Goal: Task Accomplishment & Management: Manage account settings

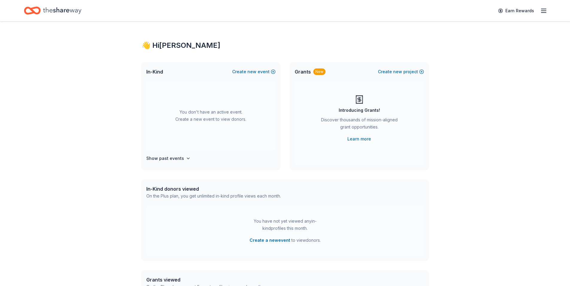
click at [542, 7] on icon "button" at bounding box center [543, 10] width 7 height 7
click at [478, 47] on link "Account" at bounding box center [471, 46] width 19 height 6
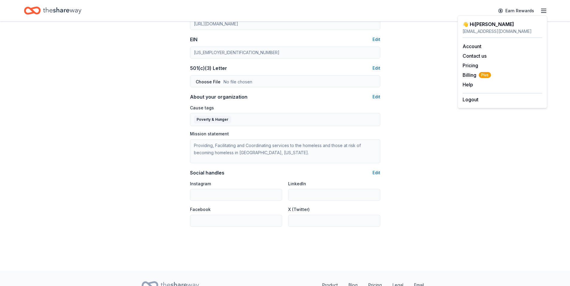
scroll to position [313, 0]
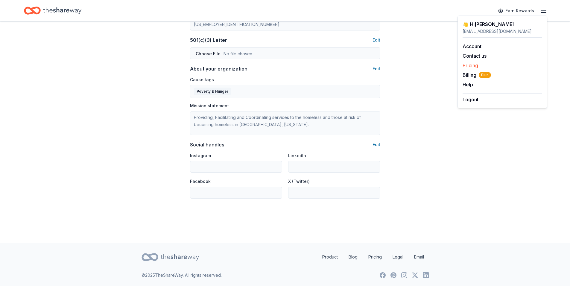
click at [472, 64] on link "Pricing" at bounding box center [470, 66] width 16 height 6
click at [474, 65] on link "Pricing" at bounding box center [470, 66] width 16 height 6
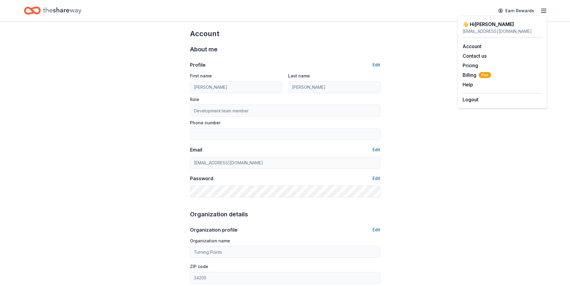
scroll to position [0, 0]
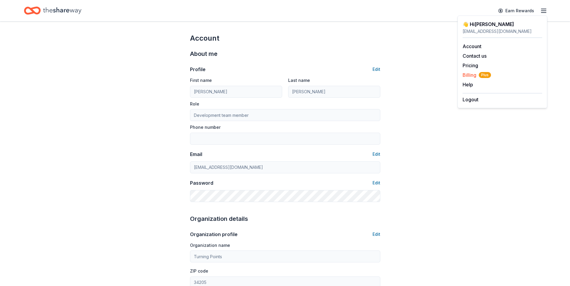
click at [474, 74] on span "Billing Plus" at bounding box center [476, 74] width 28 height 7
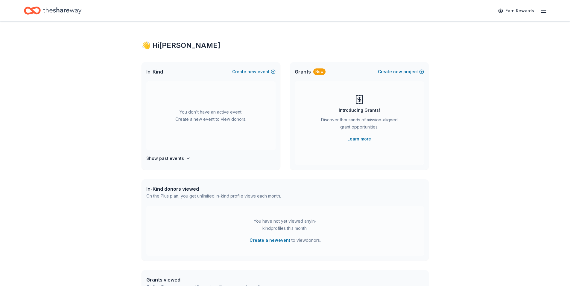
click at [312, 72] on div "Grants New" at bounding box center [310, 71] width 31 height 7
click at [357, 138] on link "Learn more" at bounding box center [359, 138] width 24 height 7
click at [542, 5] on div "Earn Rewards" at bounding box center [520, 11] width 53 height 14
click at [543, 9] on icon "button" at bounding box center [543, 10] width 7 height 7
click at [486, 76] on span "Plus" at bounding box center [484, 75] width 12 height 6
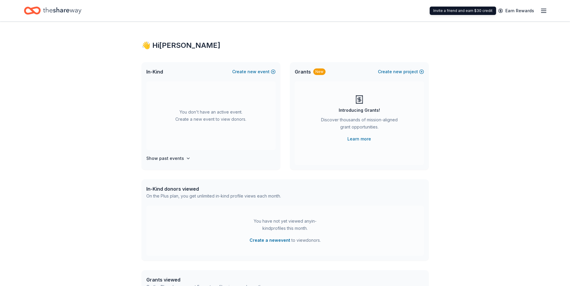
click at [530, 10] on link "Earn Rewards" at bounding box center [515, 10] width 43 height 11
click at [542, 14] on div "Earn Rewards" at bounding box center [520, 11] width 53 height 14
click at [543, 11] on icon "button" at bounding box center [543, 10] width 7 height 7
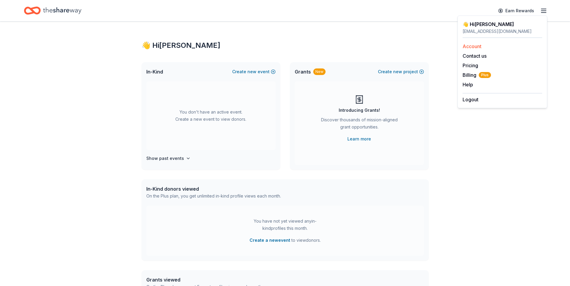
click at [488, 47] on div "Account" at bounding box center [502, 46] width 80 height 7
click at [545, 10] on icon "button" at bounding box center [543, 10] width 7 height 7
click at [468, 85] on button "Help" at bounding box center [467, 84] width 10 height 7
click at [158, 43] on div "👋 Hi Margi" at bounding box center [284, 46] width 287 height 10
click at [150, 45] on div "👋 Hi Margi" at bounding box center [284, 46] width 287 height 10
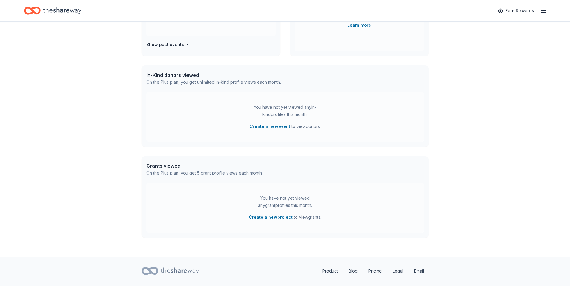
scroll to position [128, 0]
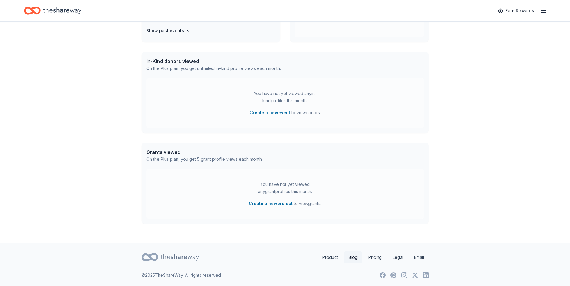
click at [352, 254] on link "Blog" at bounding box center [353, 257] width 19 height 12
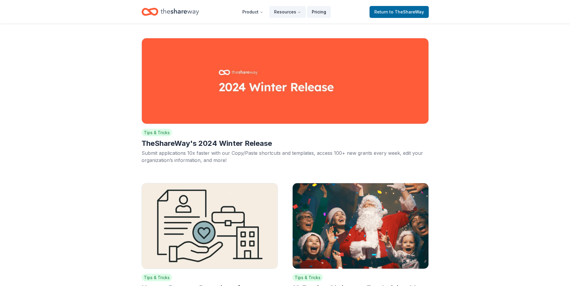
click at [315, 12] on link "Pricing" at bounding box center [319, 12] width 24 height 12
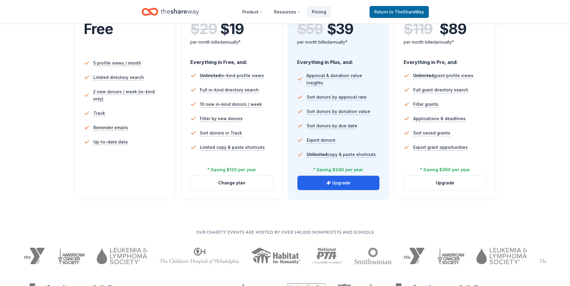
scroll to position [30, 0]
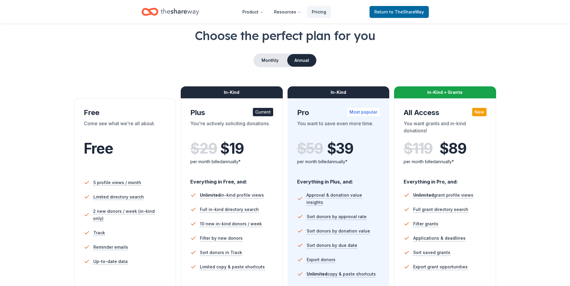
click at [296, 60] on button "Annual" at bounding box center [301, 60] width 29 height 13
click at [276, 59] on button "Monthly" at bounding box center [270, 60] width 32 height 13
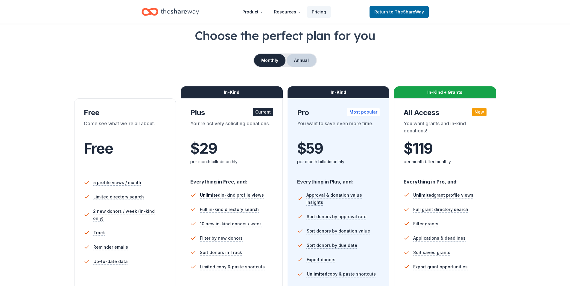
click at [305, 63] on button "Annual" at bounding box center [301, 60] width 30 height 13
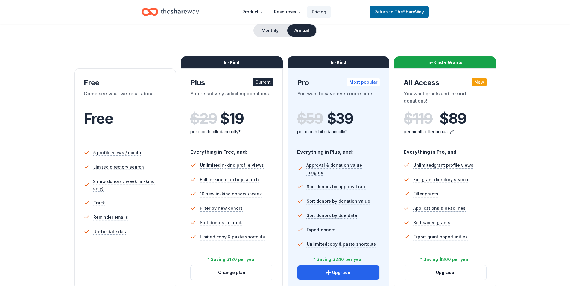
scroll to position [90, 0]
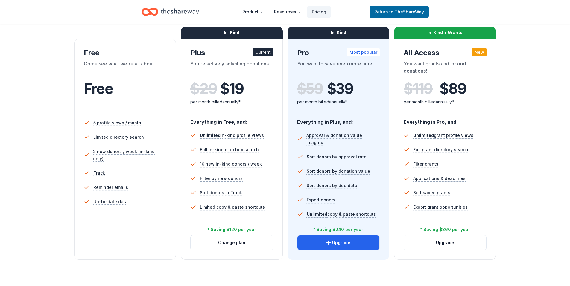
click at [9, 38] on div "Choose the perfect plan for you Monthly Annual Free Come see what we're all abo…" at bounding box center [285, 163] width 570 height 392
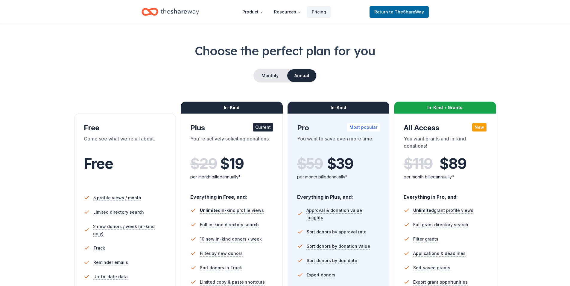
scroll to position [0, 0]
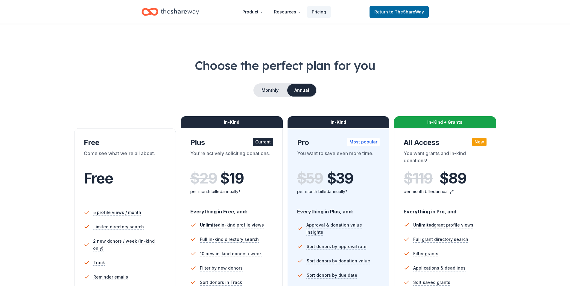
click at [167, 15] on icon "Home" at bounding box center [180, 12] width 38 height 12
click at [167, 13] on icon "Home" at bounding box center [180, 12] width 38 height 12
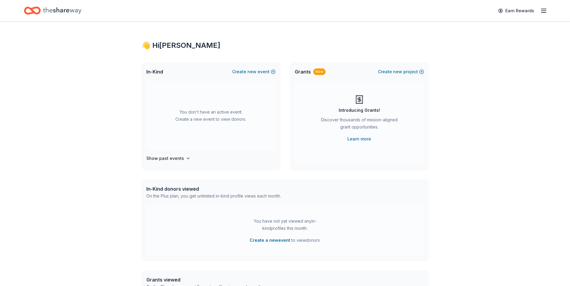
click at [545, 11] on line "button" at bounding box center [543, 11] width 5 height 0
click at [486, 103] on div "Logout" at bounding box center [502, 98] width 80 height 10
click at [469, 100] on button "Logout" at bounding box center [470, 99] width 16 height 7
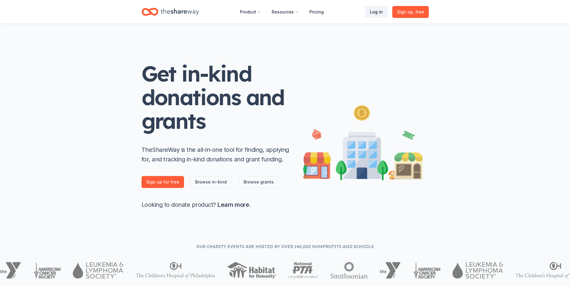
click at [374, 11] on link "Log in" at bounding box center [376, 12] width 22 height 12
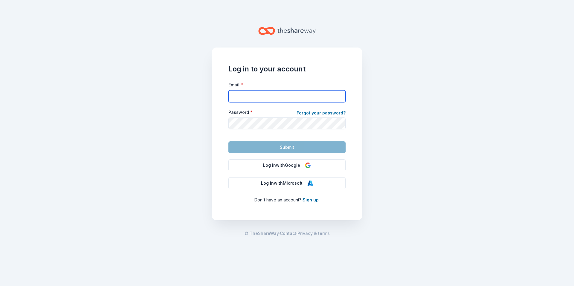
click at [257, 95] on input "Email *" at bounding box center [286, 96] width 117 height 12
type input "[EMAIL_ADDRESS][DOMAIN_NAME]"
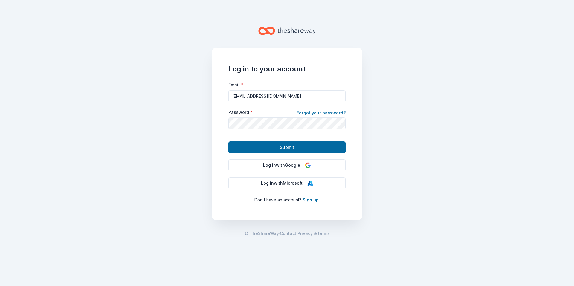
click at [275, 148] on button "Submit" at bounding box center [286, 147] width 117 height 12
